Goal: Transaction & Acquisition: Purchase product/service

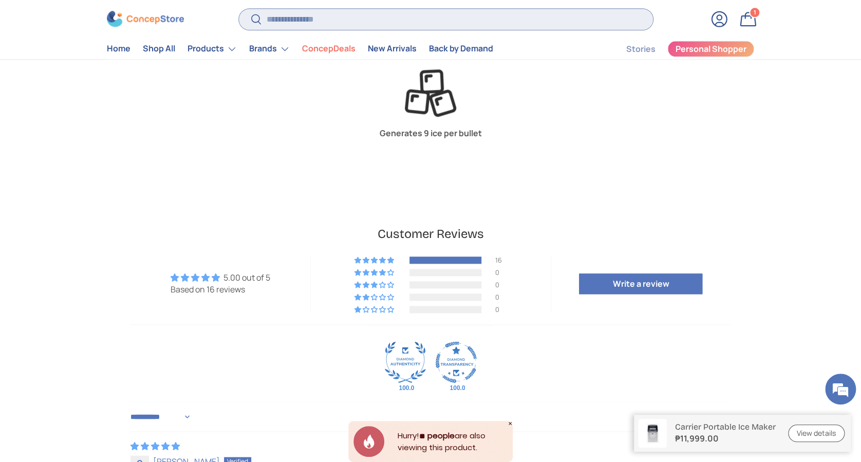
scroll to position [1892, 4201]
click at [425, 16] on input "Search" at bounding box center [446, 19] width 414 height 21
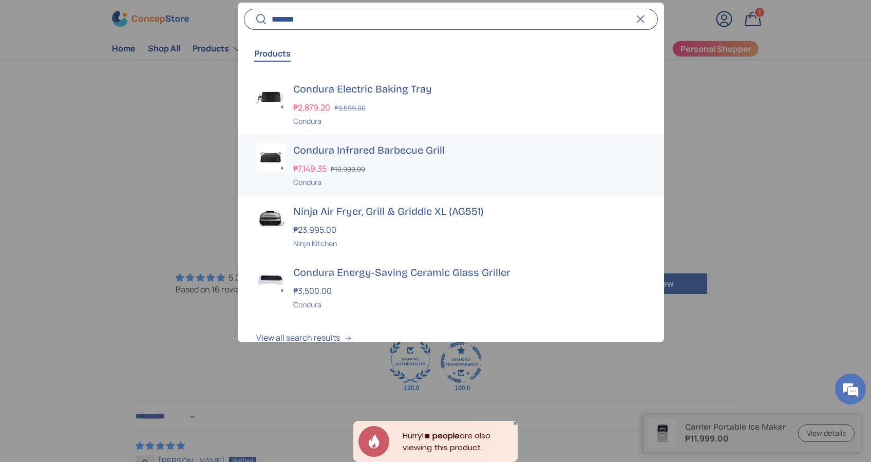
type input "*******"
click at [394, 153] on h3 "Condura Infrared Barbecue Grill" at bounding box center [469, 150] width 352 height 14
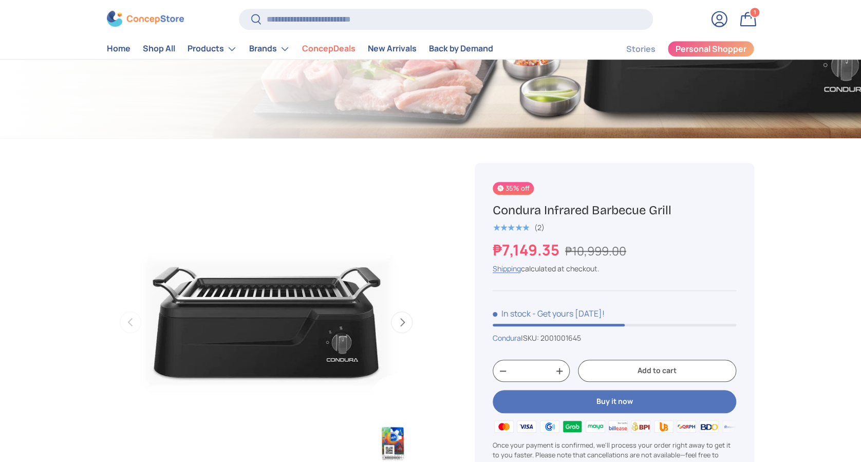
scroll to position [342, 0]
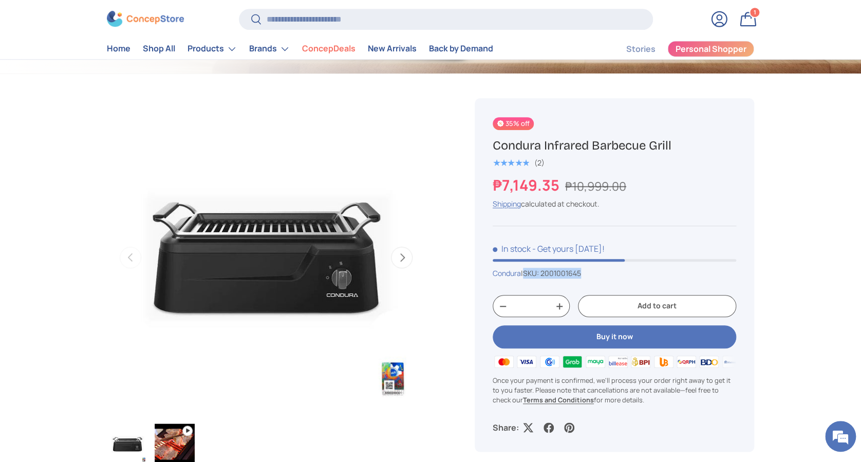
drag, startPoint x: 601, startPoint y: 277, endPoint x: 528, endPoint y: 272, distance: 72.6
click at [528, 272] on div "Condura | SKU: 2001001645" at bounding box center [615, 273] width 244 height 11
copy span "SKU: 2001001645"
